Goal: Information Seeking & Learning: Learn about a topic

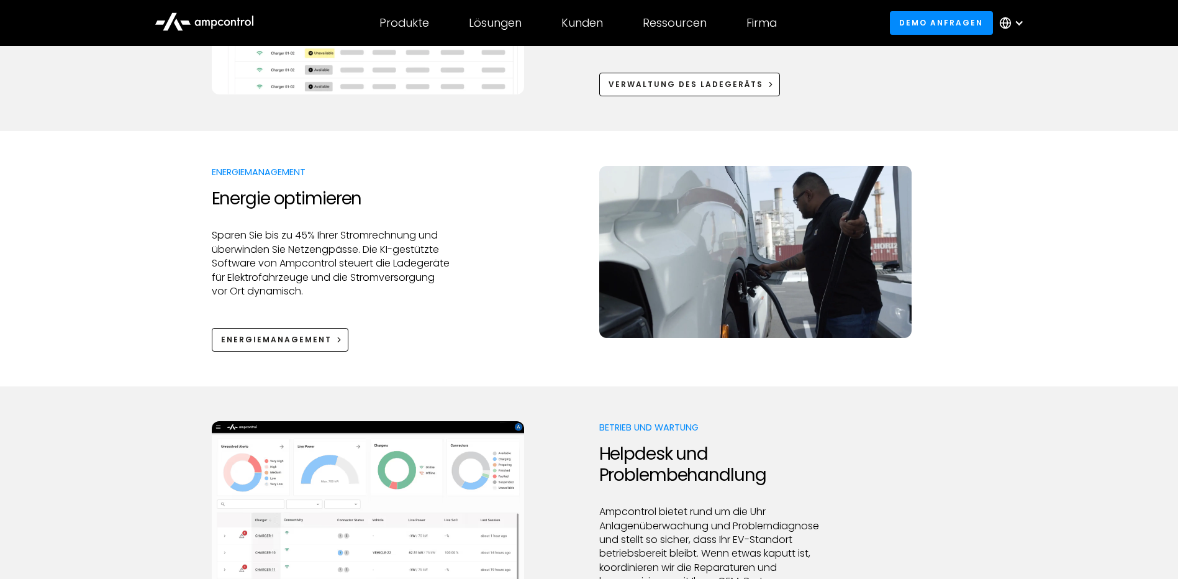
scroll to position [994, 0]
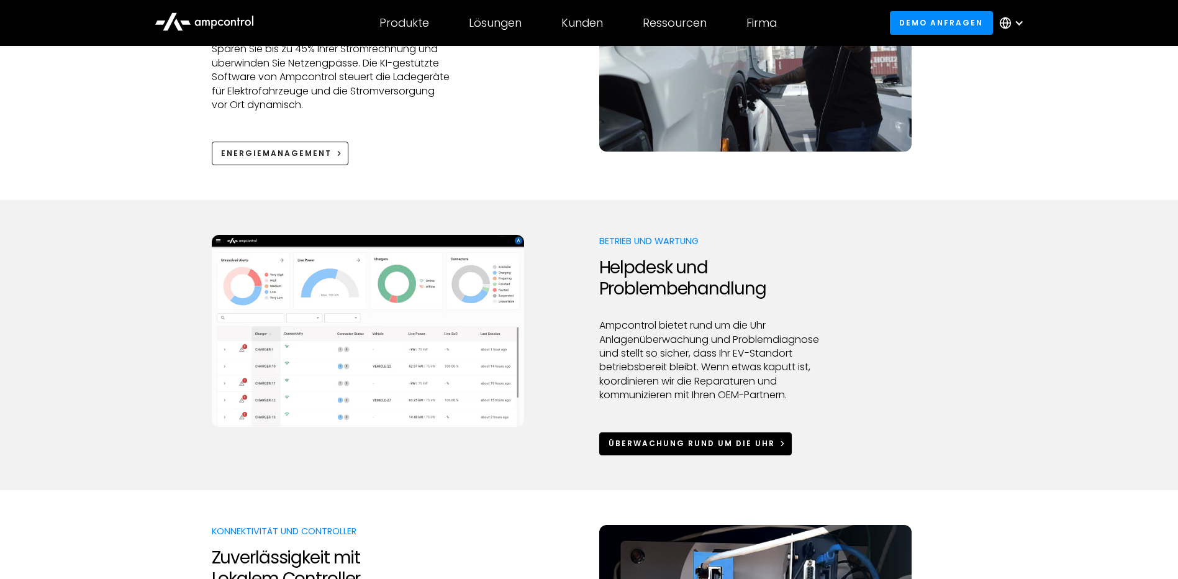
click at [723, 446] on div "Überwachung rund um die Uhr" at bounding box center [692, 443] width 166 height 11
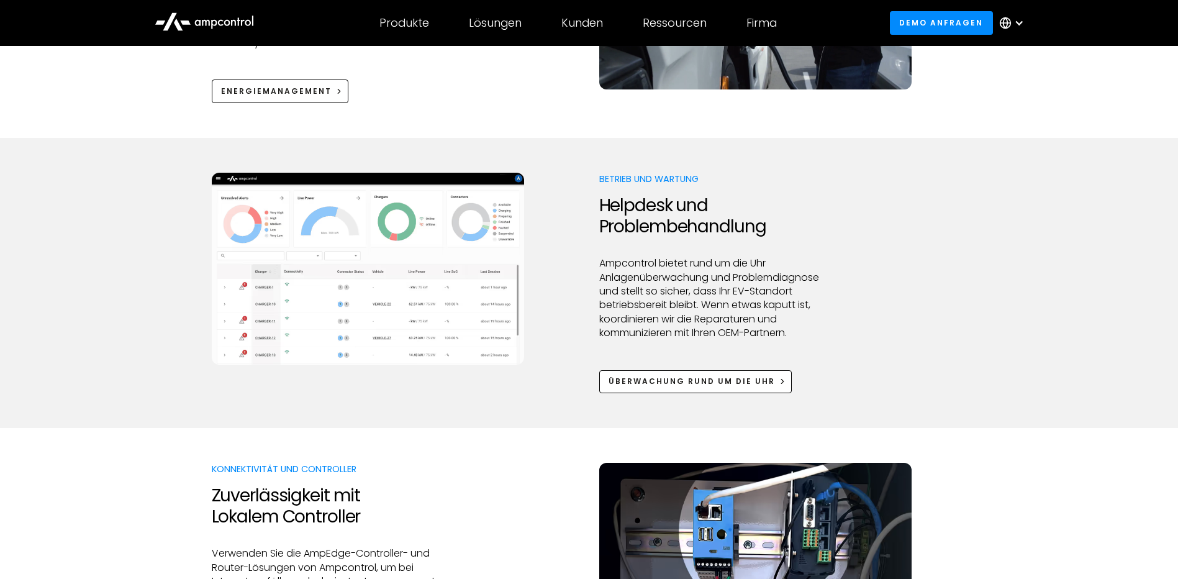
scroll to position [1118, 0]
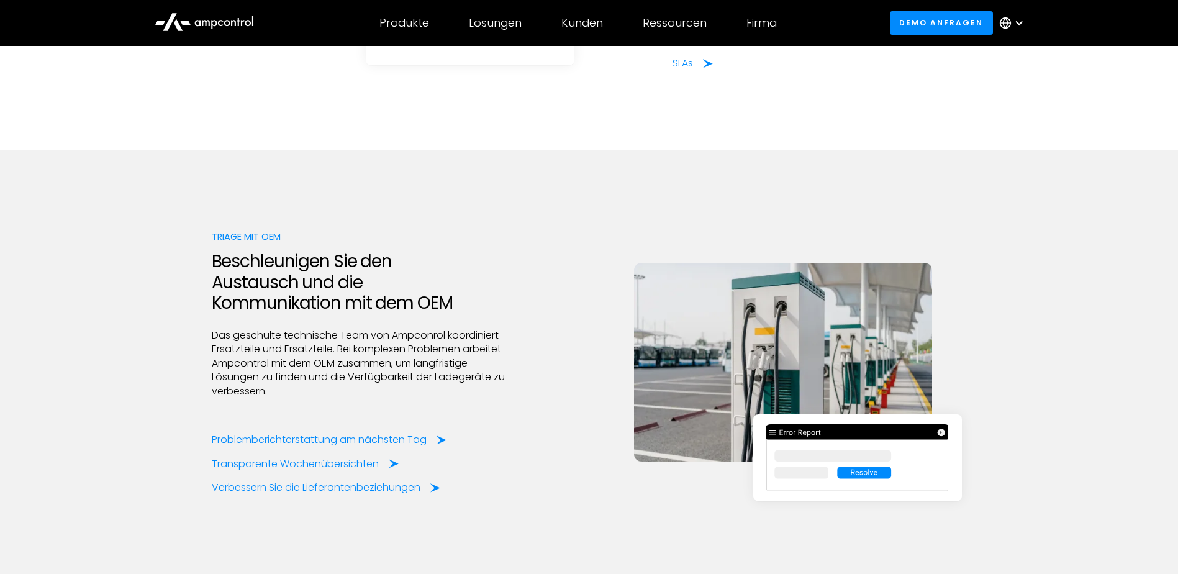
scroll to position [2112, 0]
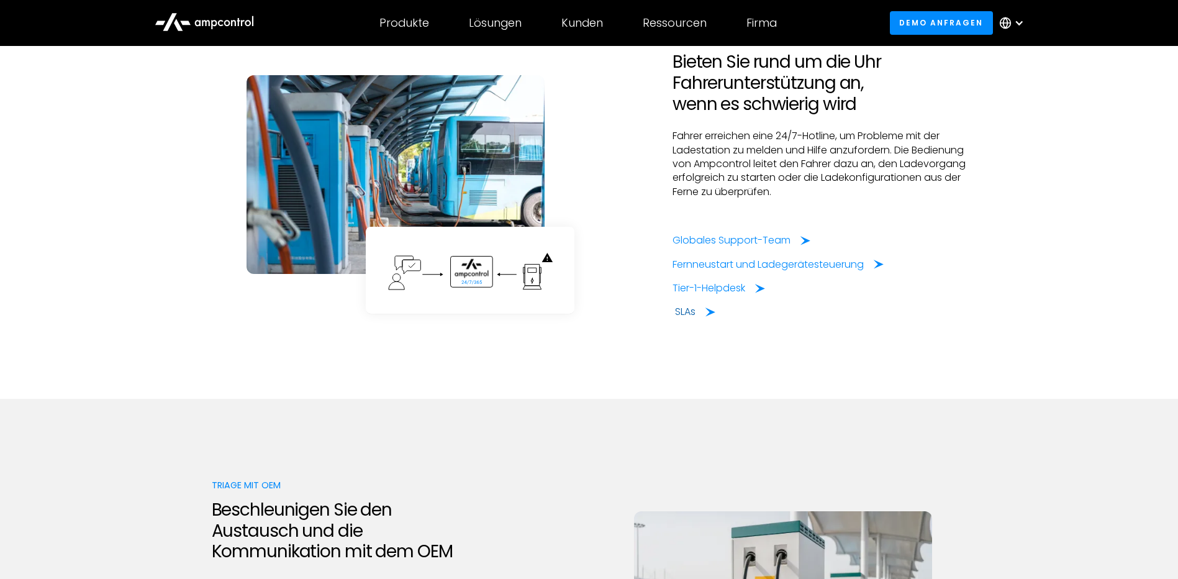
click at [692, 319] on div "SLAs" at bounding box center [685, 312] width 20 height 14
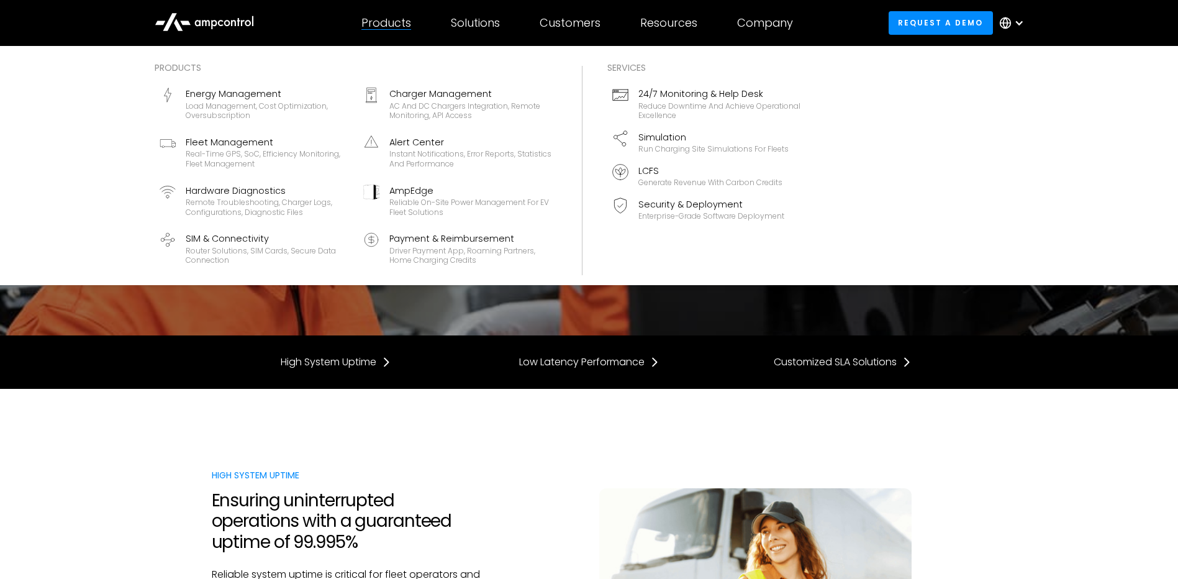
click at [401, 24] on div "Products" at bounding box center [386, 23] width 50 height 14
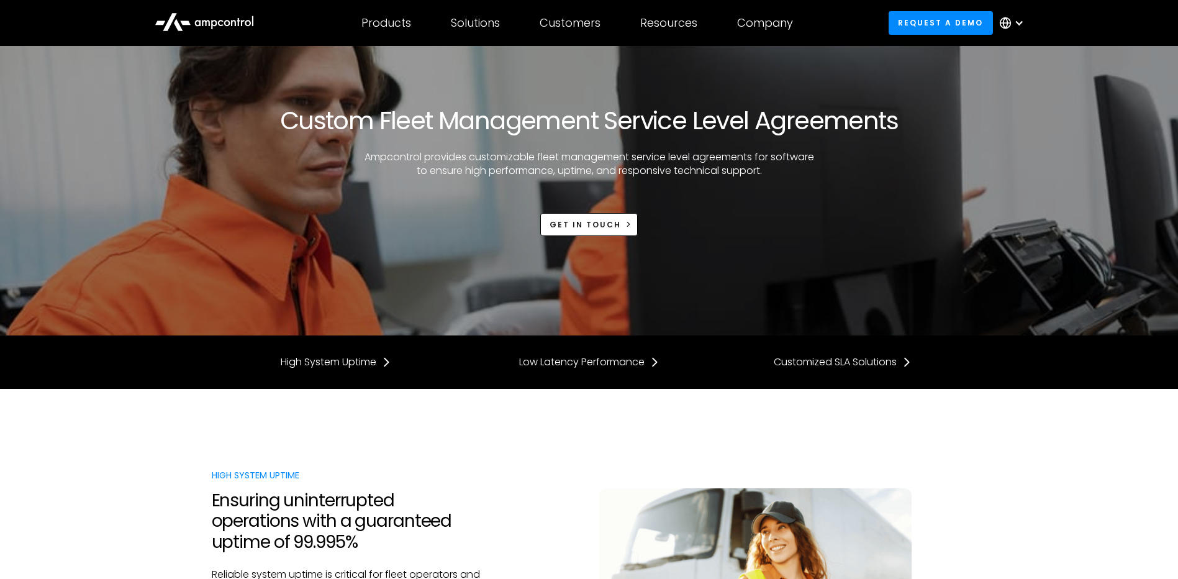
click at [236, 25] on icon at bounding box center [204, 21] width 99 height 30
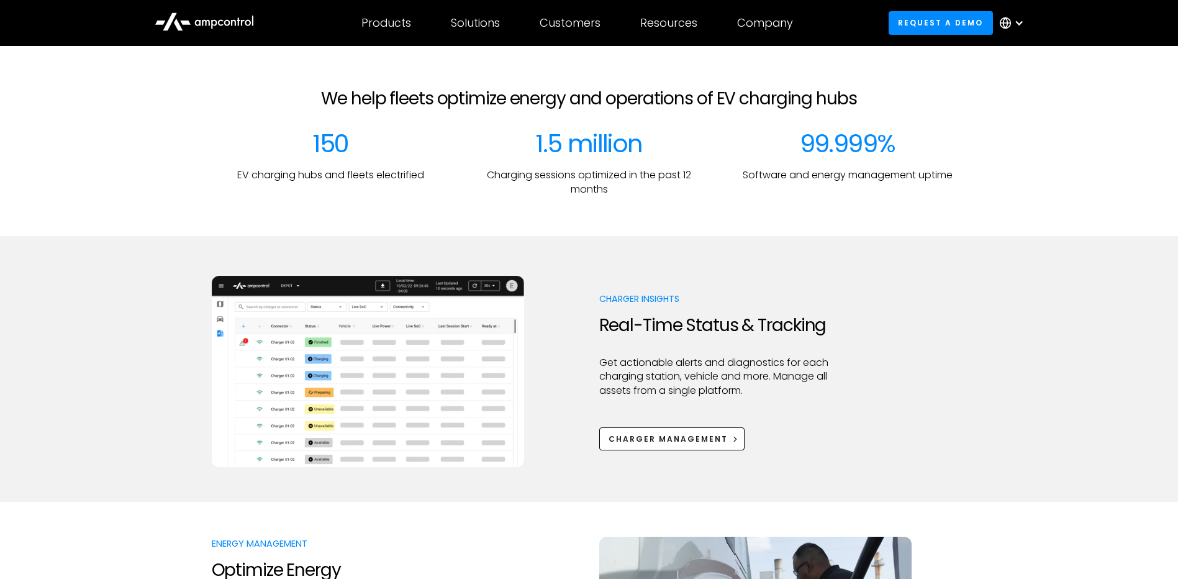
scroll to position [497, 0]
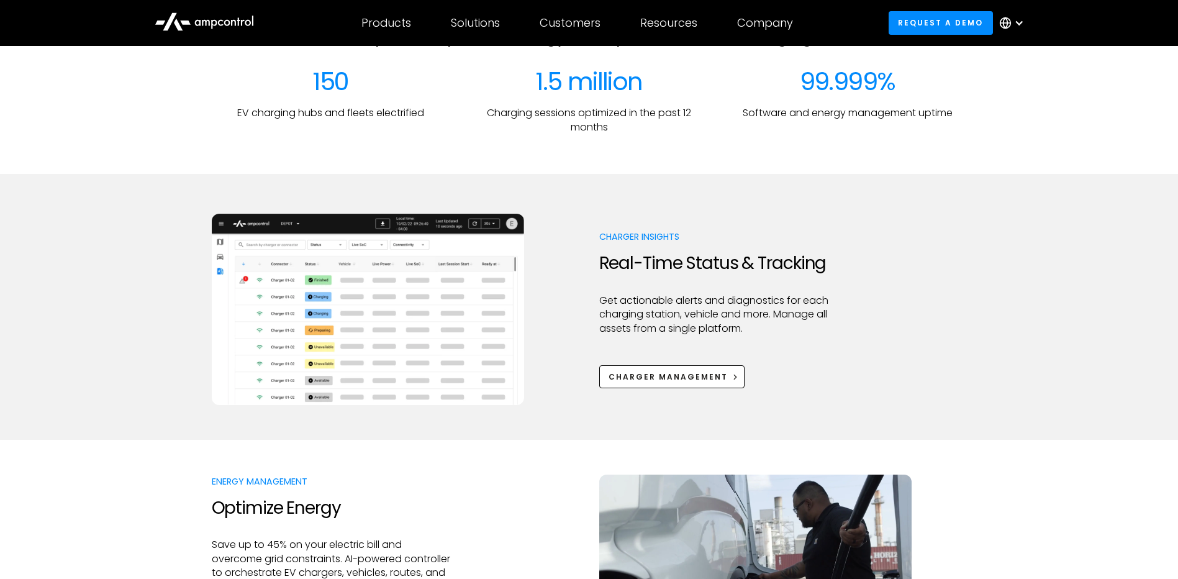
click at [217, 20] on icon at bounding box center [204, 20] width 99 height 29
